Goal: Transaction & Acquisition: Purchase product/service

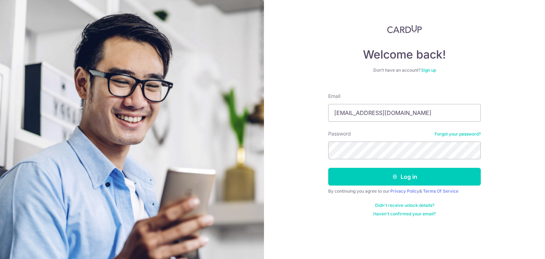
type input "[EMAIL_ADDRESS][DOMAIN_NAME]"
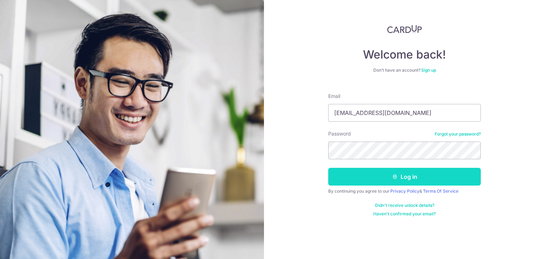
click at [367, 176] on button "Log in" at bounding box center [404, 177] width 152 height 18
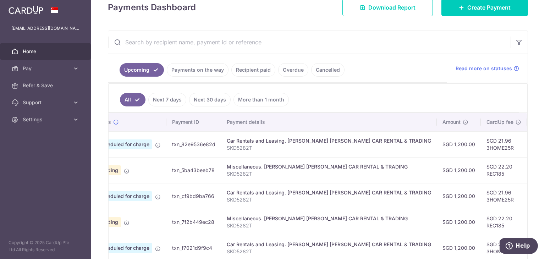
scroll to position [0, 33]
click at [216, 71] on link "Payments on the way" at bounding box center [198, 69] width 62 height 13
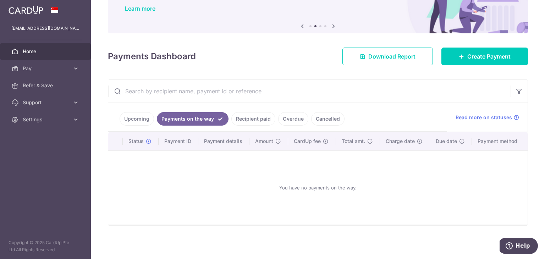
scroll to position [57, 0]
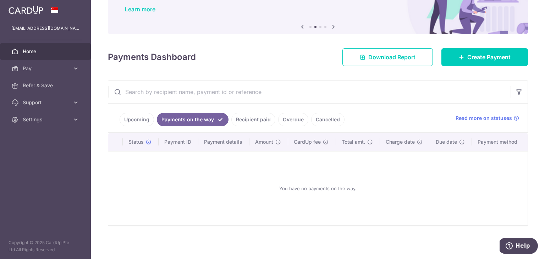
click at [258, 121] on link "Recipient paid" at bounding box center [253, 119] width 44 height 13
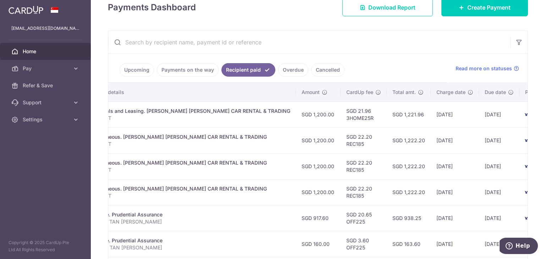
scroll to position [0, 166]
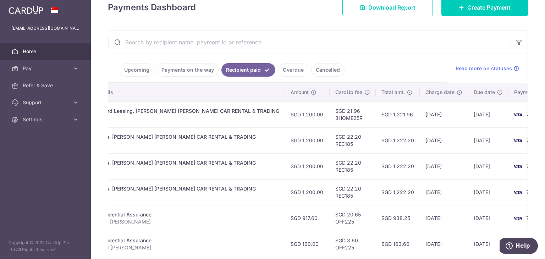
click at [137, 72] on link "Upcoming" at bounding box center [137, 69] width 34 height 13
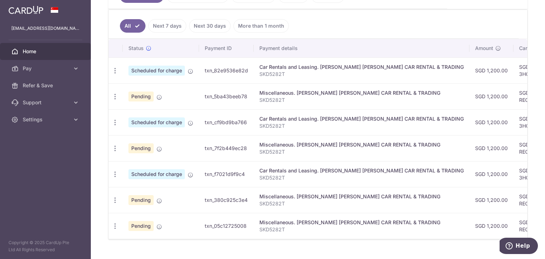
scroll to position [0, 0]
click at [117, 95] on icon "button" at bounding box center [114, 96] width 7 height 7
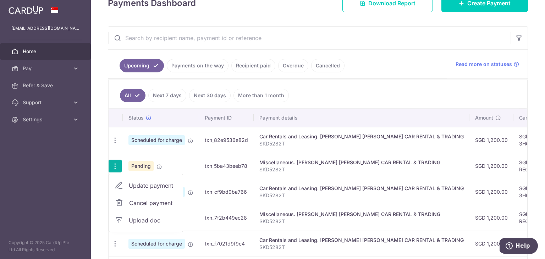
scroll to position [74, 0]
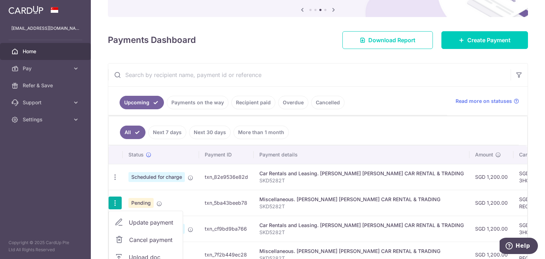
click at [259, 109] on link "Recipient paid" at bounding box center [253, 102] width 44 height 13
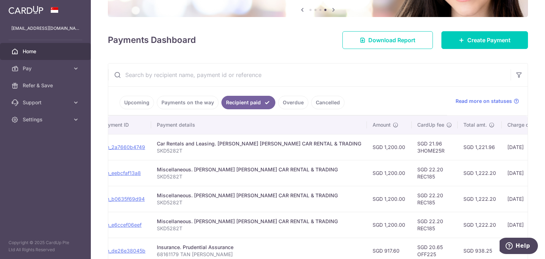
scroll to position [0, 0]
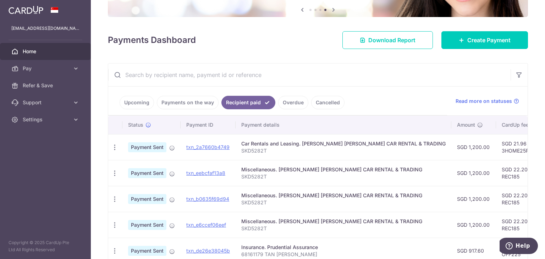
click at [135, 106] on link "Upcoming" at bounding box center [137, 102] width 34 height 13
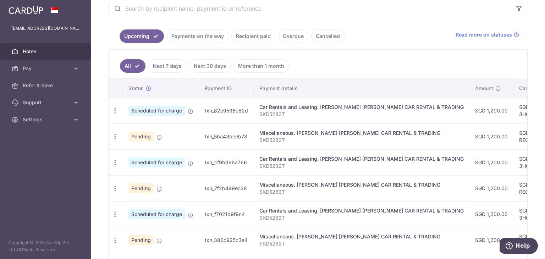
scroll to position [145, 0]
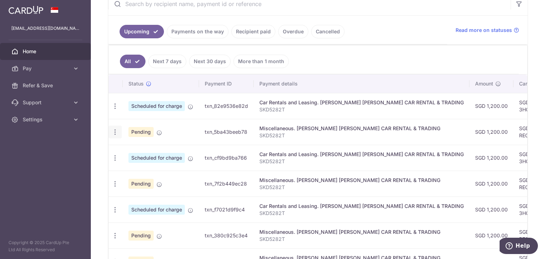
click at [113, 134] on icon "button" at bounding box center [114, 131] width 7 height 7
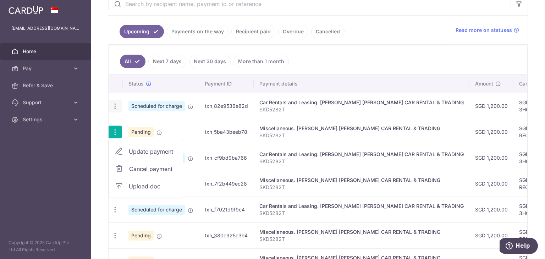
click at [113, 104] on icon "button" at bounding box center [114, 105] width 7 height 7
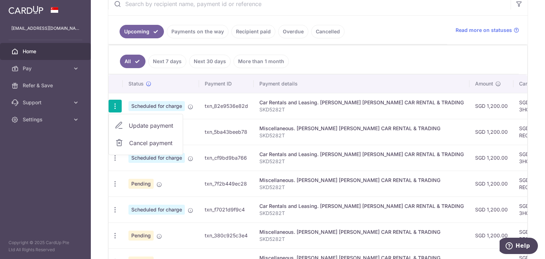
click at [132, 121] on span "Update payment" at bounding box center [153, 125] width 48 height 9
radio input "true"
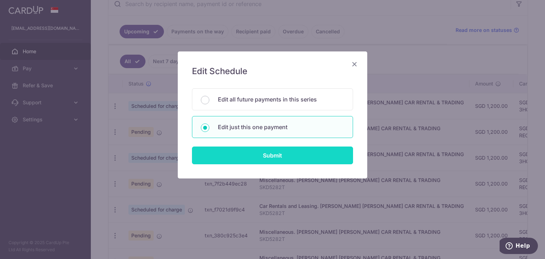
click at [241, 154] on input "Submit" at bounding box center [272, 155] width 161 height 18
radio input "true"
type input "1,200.00"
type input "[DATE]"
type input "SKD5282T"
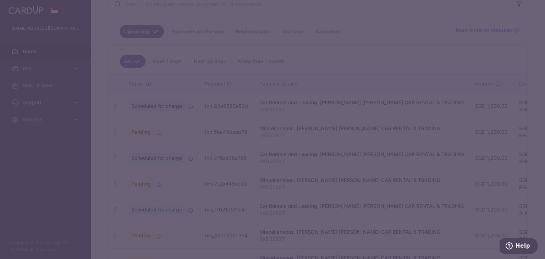
type input "3HOME25R"
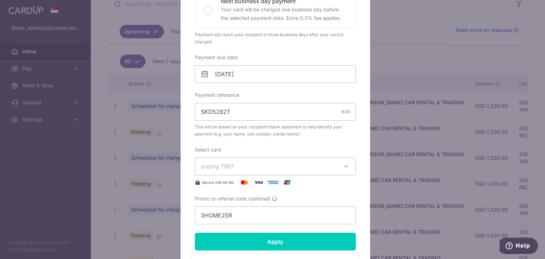
scroll to position [177, 0]
click at [250, 166] on span "ending 7987" at bounding box center [269, 166] width 136 height 9
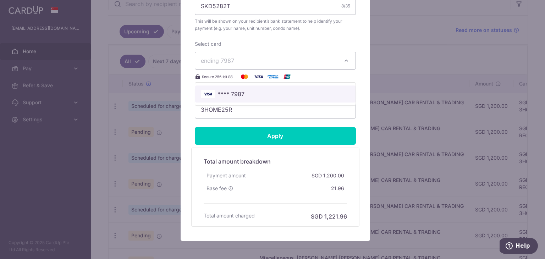
scroll to position [284, 0]
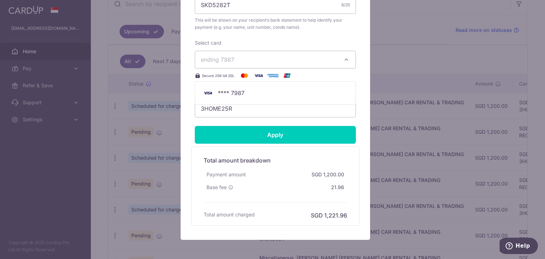
click at [168, 104] on div "Edit payment By clicking apply, you will make changes to all payments to HOCK C…" at bounding box center [272, 129] width 545 height 259
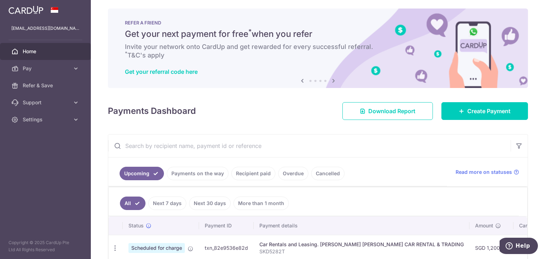
scroll to position [0, 0]
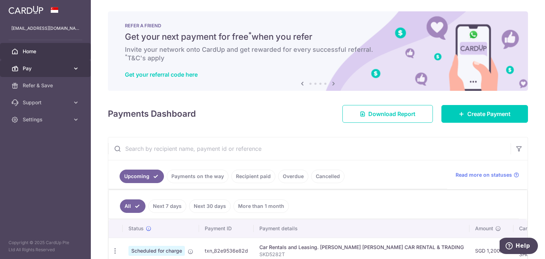
click at [71, 66] on link "Pay" at bounding box center [45, 68] width 91 height 17
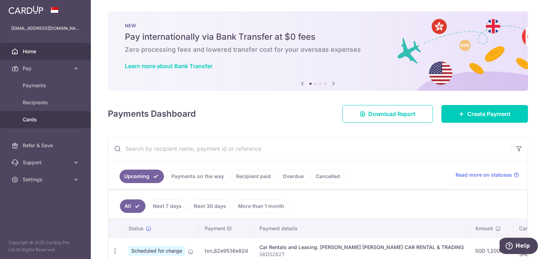
click at [33, 122] on span "Cards" at bounding box center [46, 119] width 47 height 7
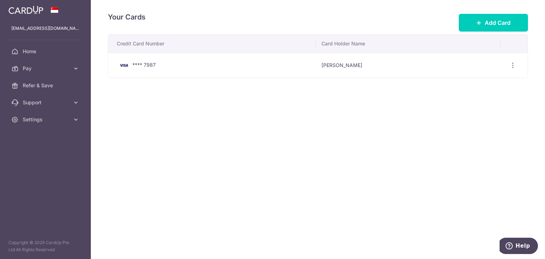
click at [469, 32] on div "Your Cards Add Card" at bounding box center [318, 22] width 420 height 23
click at [469, 29] on button "Add Card" at bounding box center [493, 23] width 69 height 18
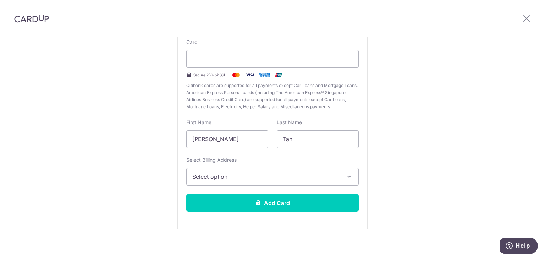
scroll to position [76, 0]
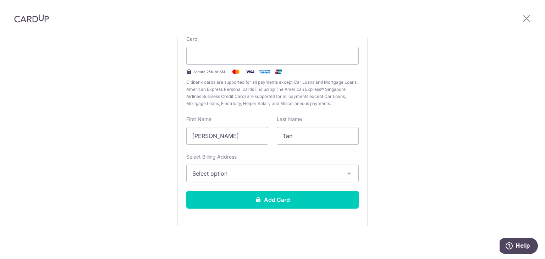
click at [246, 178] on button "Select option" at bounding box center [272, 174] width 172 height 18
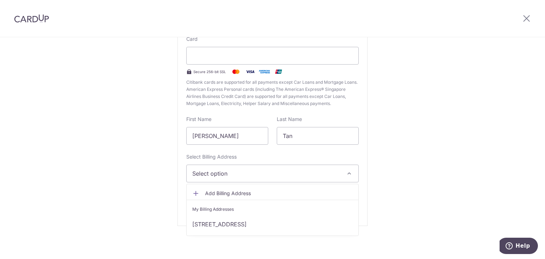
click at [309, 156] on div "Select Billing Address Select option Add Billing Address My Billing Addresses 1…" at bounding box center [272, 167] width 172 height 29
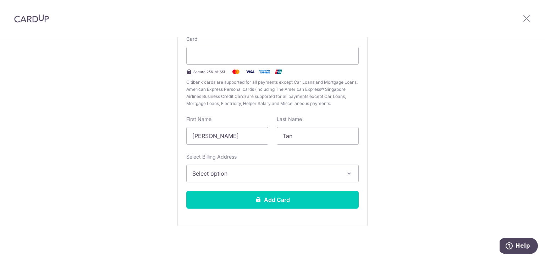
click at [303, 177] on button "Select option" at bounding box center [272, 174] width 172 height 18
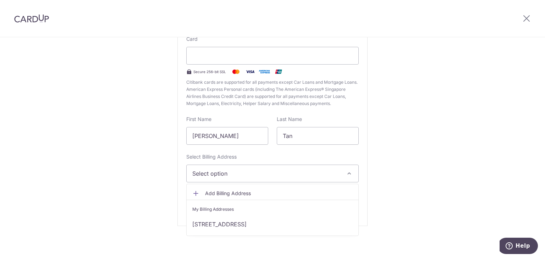
click at [291, 196] on span "Add Billing Address" at bounding box center [279, 193] width 148 height 7
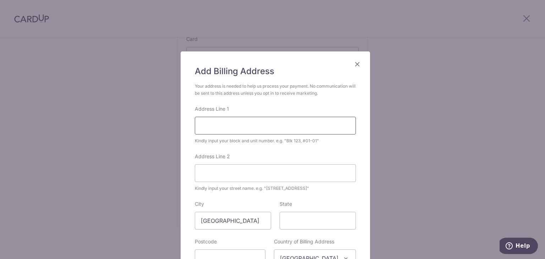
click at [281, 124] on input "Address Line 1" at bounding box center [275, 126] width 161 height 18
type input "2 DE"
click at [356, 62] on icon "Close" at bounding box center [357, 64] width 9 height 9
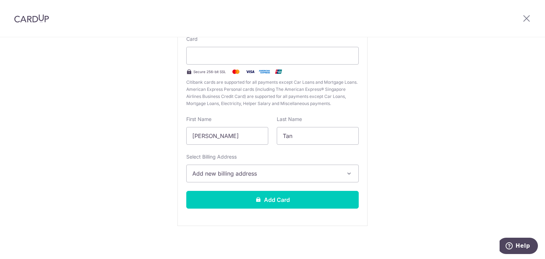
click at [284, 175] on span "Add new billing address" at bounding box center [266, 173] width 148 height 9
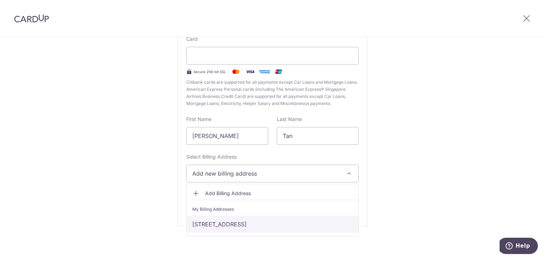
click at [288, 223] on link "16 STIRLING RD #36-17, Singapore, SINGAPORE, Singapore-148957" at bounding box center [273, 224] width 172 height 17
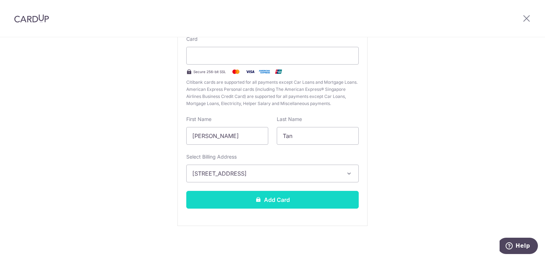
click at [305, 205] on button "Add Card" at bounding box center [272, 200] width 172 height 18
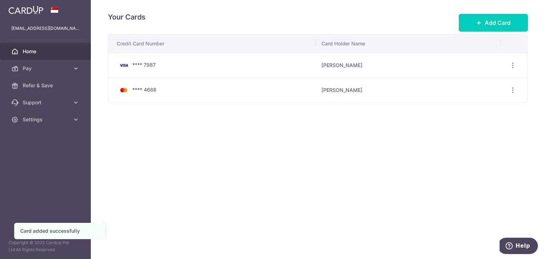
click at [32, 57] on link "Home" at bounding box center [45, 51] width 91 height 17
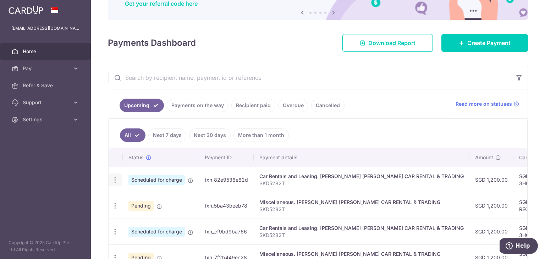
click at [110, 183] on div "Update payment Cancel payment" at bounding box center [115, 179] width 13 height 13
click at [113, 183] on div "Update payment Cancel payment" at bounding box center [115, 179] width 13 height 13
click at [116, 177] on icon "button" at bounding box center [114, 179] width 7 height 7
click at [146, 192] on link "Update payment" at bounding box center [146, 199] width 74 height 17
radio input "true"
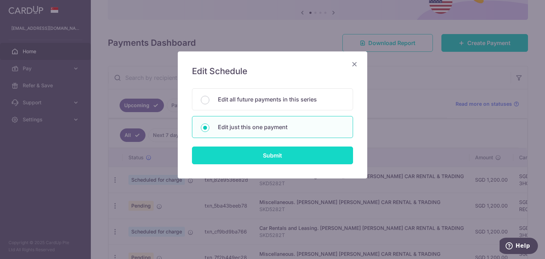
click at [287, 152] on input "Submit" at bounding box center [272, 155] width 161 height 18
radio input "true"
type input "1,200.00"
type input "[DATE]"
type input "SKD5282T"
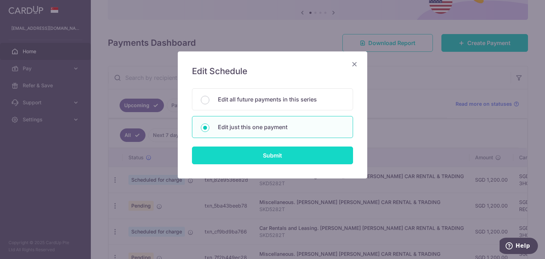
type input "3HOME25R"
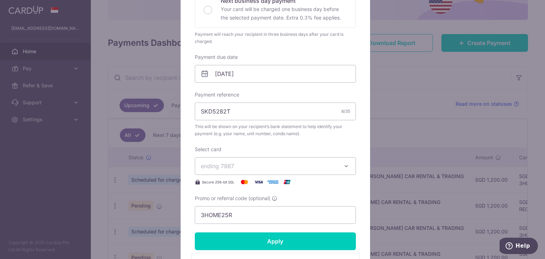
scroll to position [248, 0]
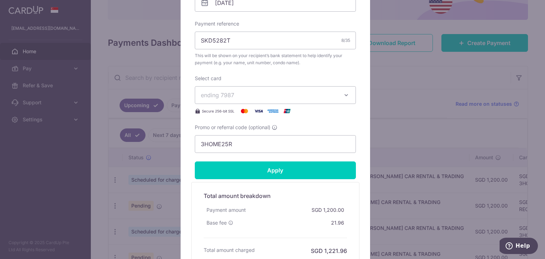
click at [259, 94] on span "ending 7987" at bounding box center [269, 95] width 136 height 9
click at [257, 146] on span "**** 4688" at bounding box center [275, 145] width 149 height 9
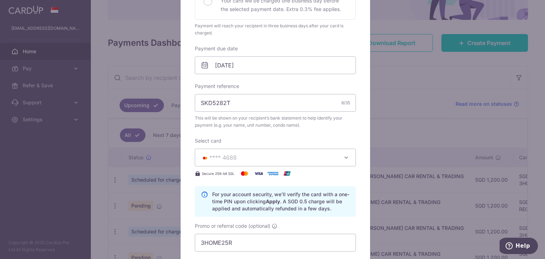
scroll to position [213, 0]
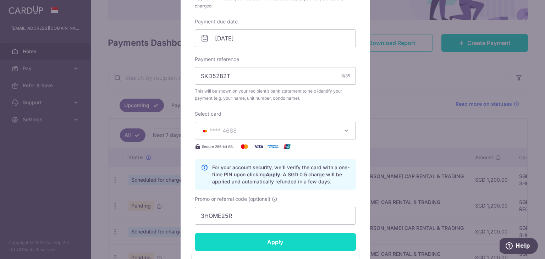
click at [260, 240] on input "Apply" at bounding box center [275, 242] width 161 height 18
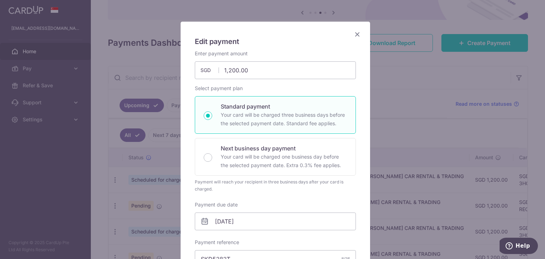
scroll to position [0, 0]
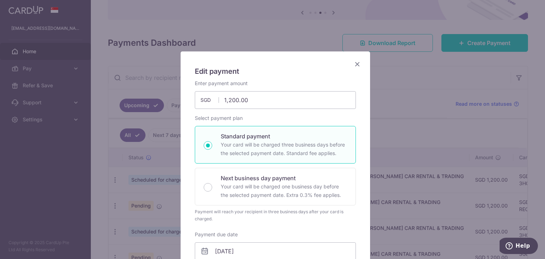
click at [355, 63] on icon "Close" at bounding box center [357, 64] width 9 height 9
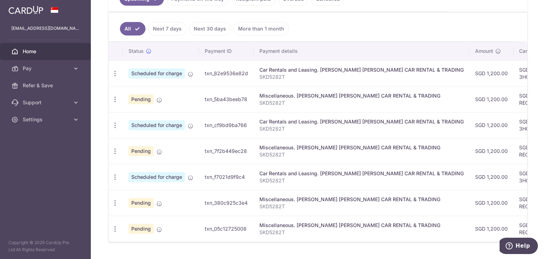
scroll to position [186, 0]
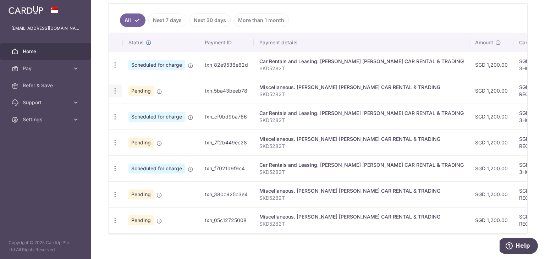
click at [115, 89] on icon "button" at bounding box center [114, 90] width 7 height 7
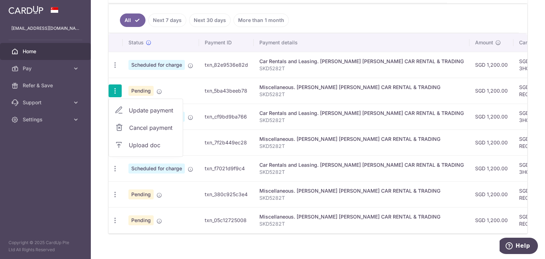
click at [143, 127] on span "Cancel payment" at bounding box center [153, 127] width 48 height 9
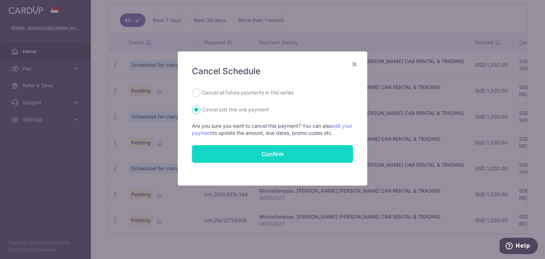
click at [246, 152] on button "Confirm" at bounding box center [272, 154] width 161 height 18
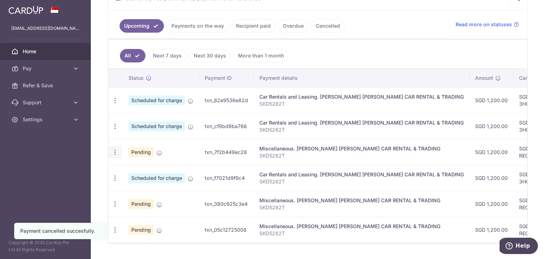
click at [112, 155] on div "Update payment Cancel payment Upload doc" at bounding box center [115, 152] width 13 height 13
click at [113, 153] on icon "button" at bounding box center [114, 152] width 7 height 7
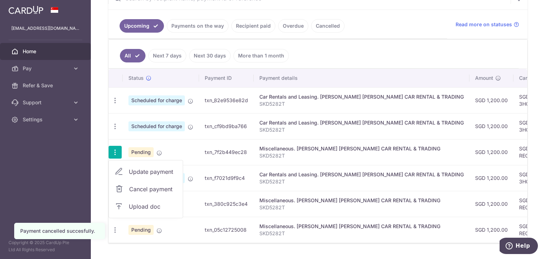
click at [138, 185] on span "Cancel payment" at bounding box center [153, 189] width 48 height 9
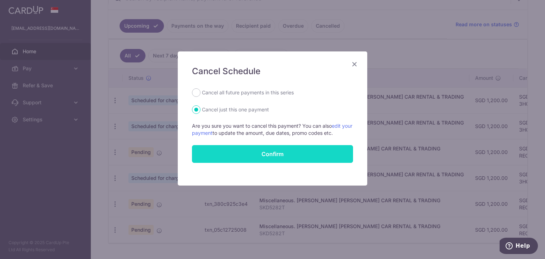
click at [244, 149] on button "Confirm" at bounding box center [272, 154] width 161 height 18
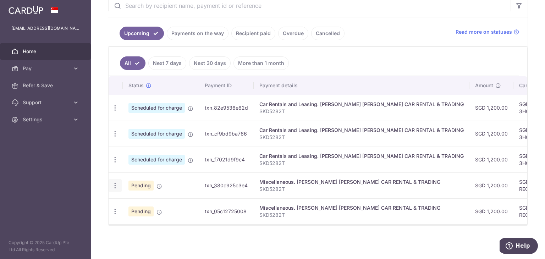
click at [110, 181] on div "Update payment Cancel payment Upload doc" at bounding box center [115, 185] width 13 height 13
click at [115, 182] on icon "button" at bounding box center [114, 185] width 7 height 7
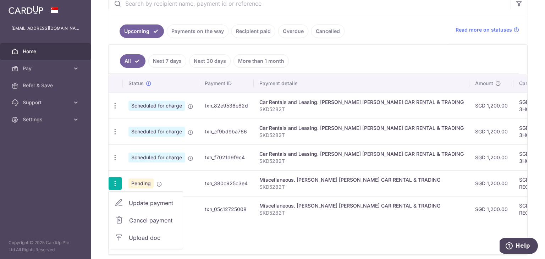
click at [318, 187] on p "SKD5282T" at bounding box center [361, 186] width 204 height 7
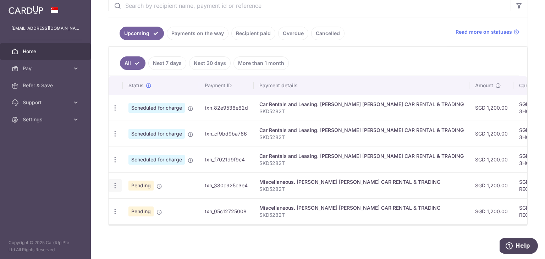
click at [116, 182] on icon "button" at bounding box center [114, 185] width 7 height 7
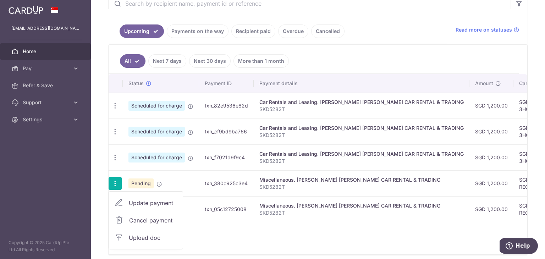
click at [132, 216] on span "Cancel payment" at bounding box center [153, 220] width 48 height 9
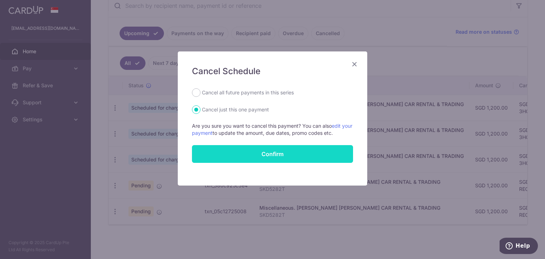
click at [265, 157] on button "Confirm" at bounding box center [272, 154] width 161 height 18
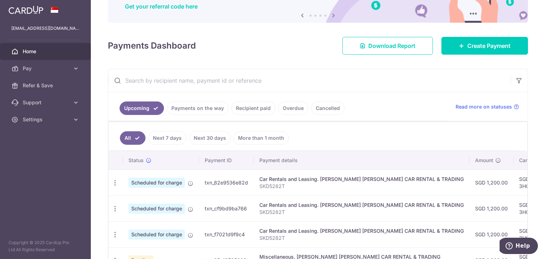
scroll to position [13, 0]
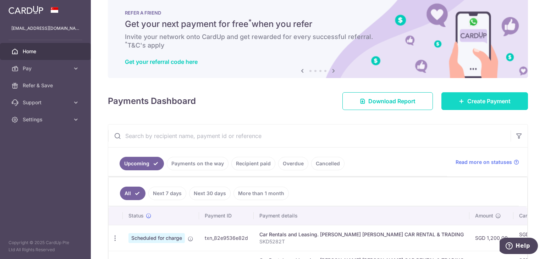
click at [488, 98] on span "Create Payment" at bounding box center [488, 101] width 43 height 9
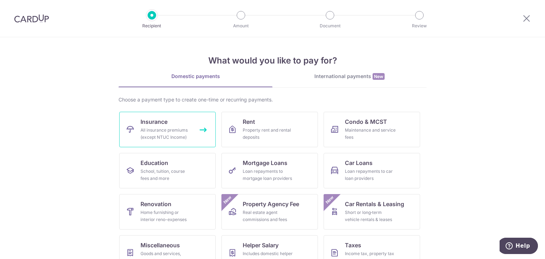
click at [138, 132] on link "Insurance All insurance premiums (except NTUC Income)" at bounding box center [167, 129] width 96 height 35
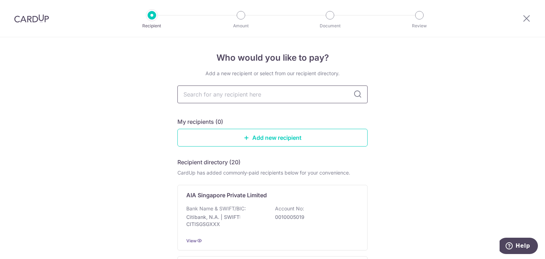
click at [255, 88] on input "text" at bounding box center [272, 94] width 190 height 18
type input "GREAT"
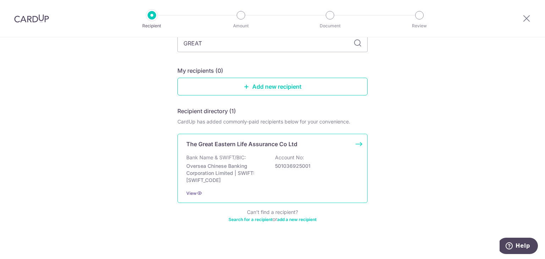
scroll to position [56, 0]
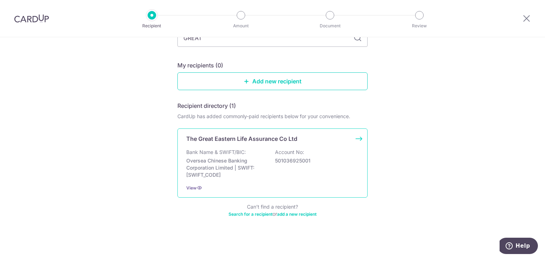
click at [307, 159] on p "501036925001" at bounding box center [314, 160] width 79 height 7
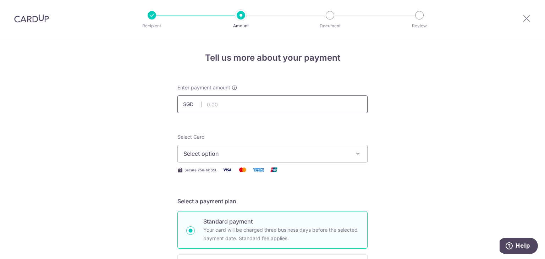
drag, startPoint x: 0, startPoint y: 0, endPoint x: 288, endPoint y: 101, distance: 304.8
click at [288, 101] on input "text" at bounding box center [272, 104] width 190 height 18
type input "0"
type input "2,741.00"
click at [302, 158] on button "Select option" at bounding box center [272, 154] width 190 height 18
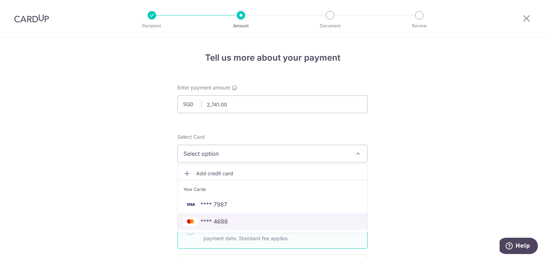
drag, startPoint x: 288, startPoint y: 218, endPoint x: 290, endPoint y: 215, distance: 4.5
click at [288, 218] on span "**** 4688" at bounding box center [272, 221] width 178 height 9
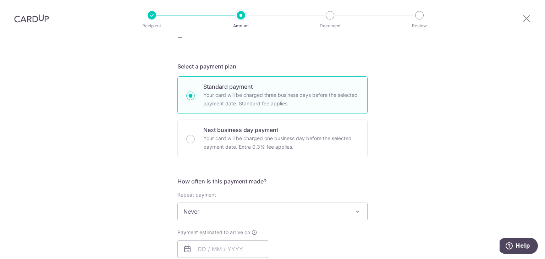
scroll to position [142, 0]
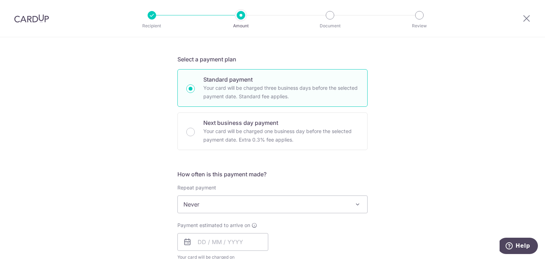
click at [245, 207] on span "Never" at bounding box center [272, 204] width 189 height 17
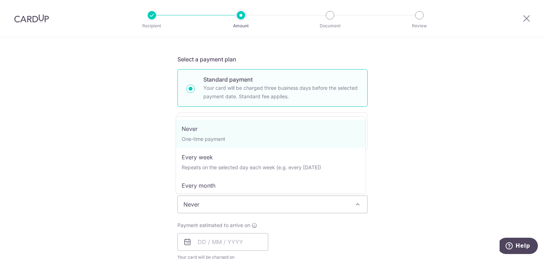
click at [476, 107] on div "Tell us more about your payment Enter payment amount SGD 2,741.00 2741.00 Selec…" at bounding box center [272, 216] width 545 height 642
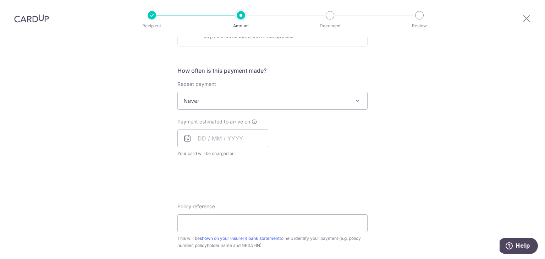
scroll to position [248, 0]
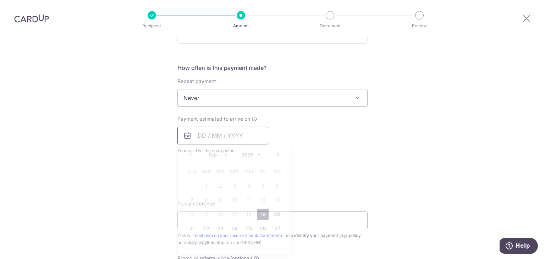
click at [247, 139] on input "text" at bounding box center [222, 136] width 91 height 18
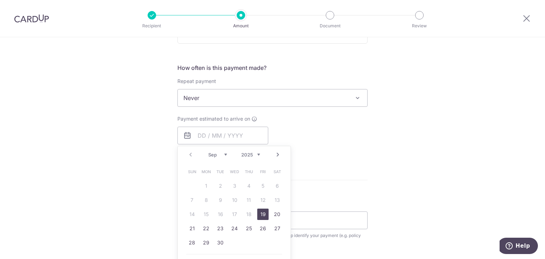
click at [261, 215] on link "19" at bounding box center [262, 214] width 11 height 11
type input "19/09/2025"
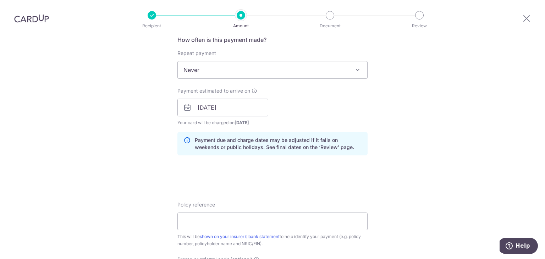
scroll to position [319, 0]
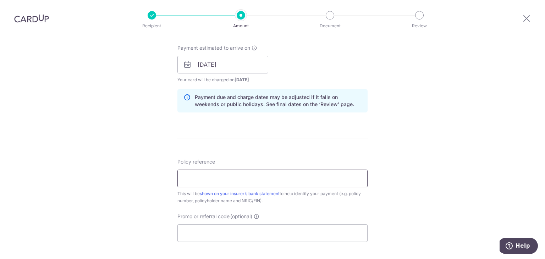
click at [274, 181] on input "Policy reference" at bounding box center [272, 179] width 190 height 18
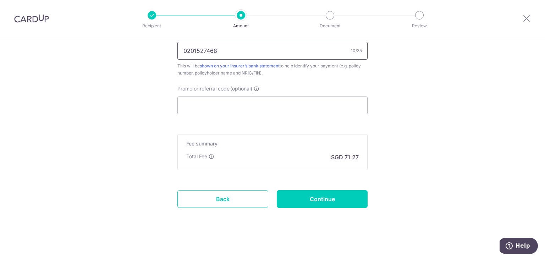
scroll to position [448, 0]
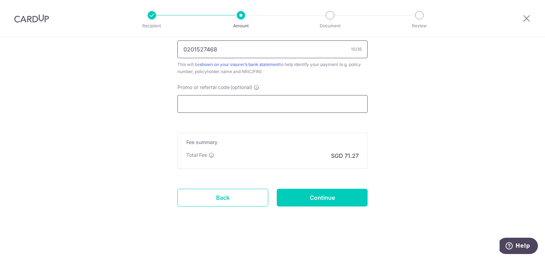
type input "0201527468"
click at [227, 95] on input "Promo or referral code (optional)" at bounding box center [272, 104] width 190 height 18
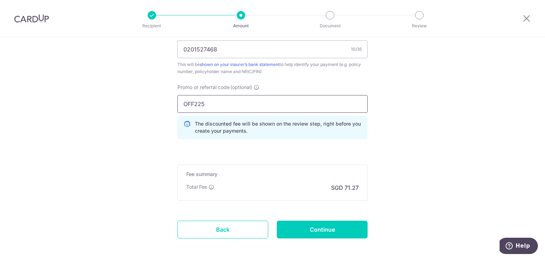
click at [354, 107] on input "OFF225" at bounding box center [272, 104] width 190 height 18
type input "OFF225"
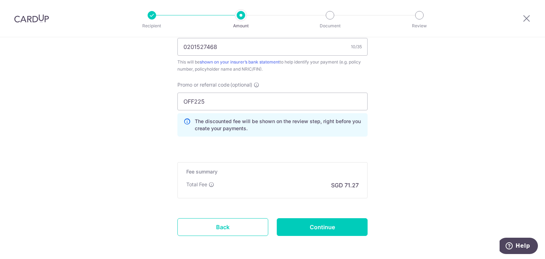
scroll to position [480, 0]
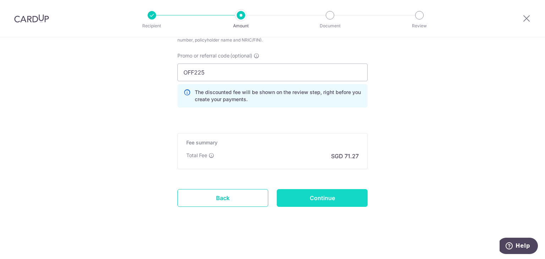
click at [340, 192] on input "Continue" at bounding box center [322, 198] width 91 height 18
type input "Create Schedule"
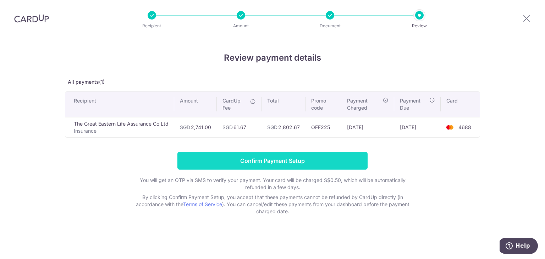
click at [321, 157] on input "Confirm Payment Setup" at bounding box center [272, 161] width 190 height 18
